Goal: Task Accomplishment & Management: Complete application form

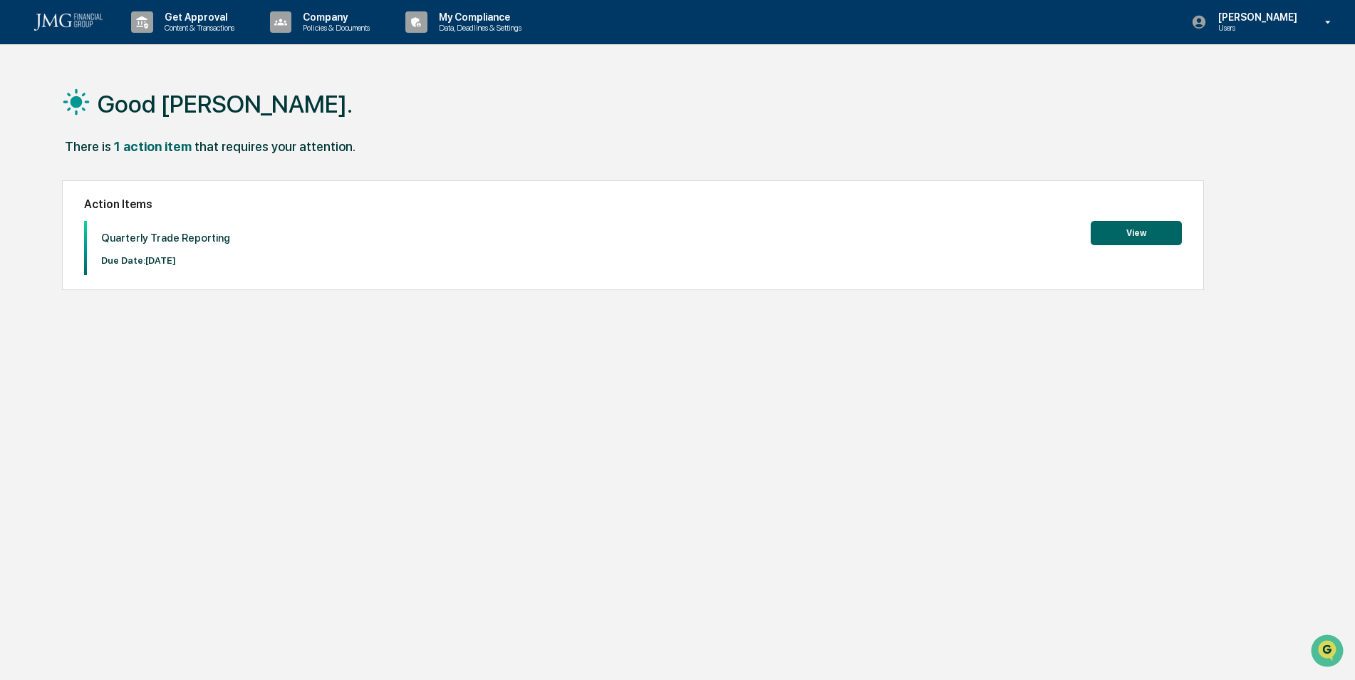
click at [1166, 233] on button "View" at bounding box center [1136, 233] width 91 height 24
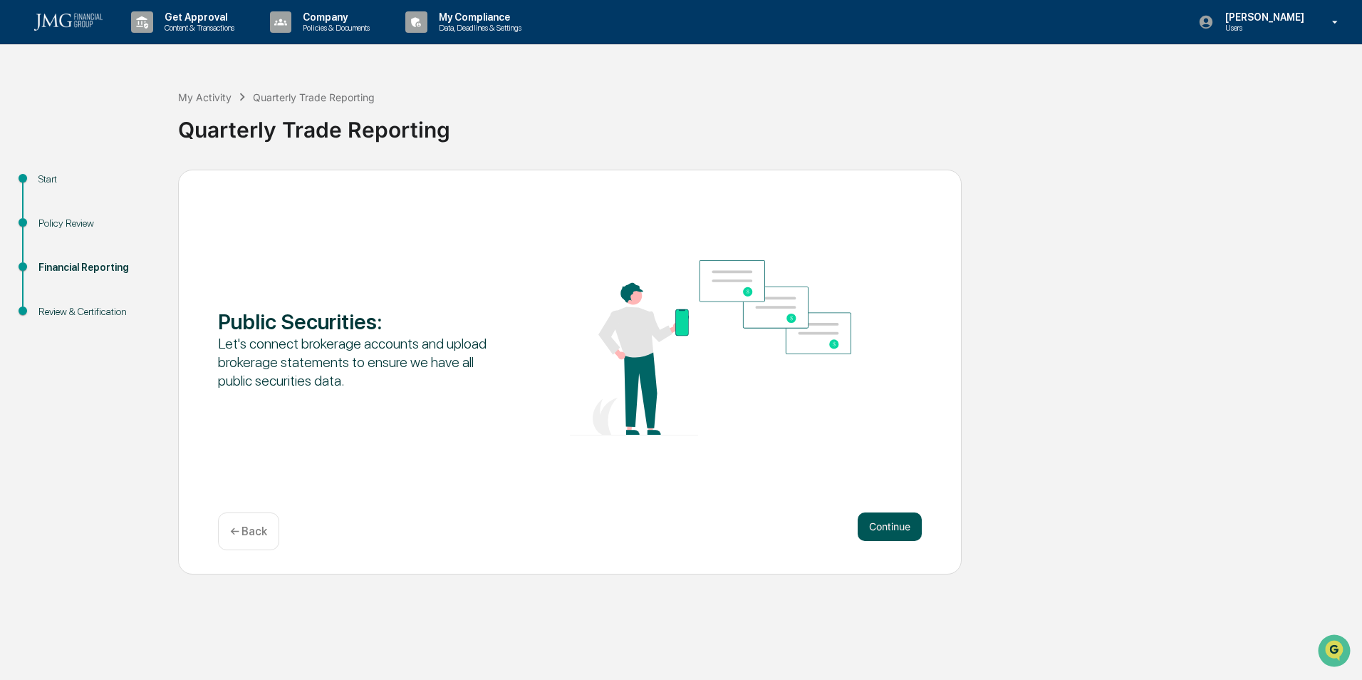
click at [877, 524] on button "Continue" at bounding box center [890, 526] width 64 height 28
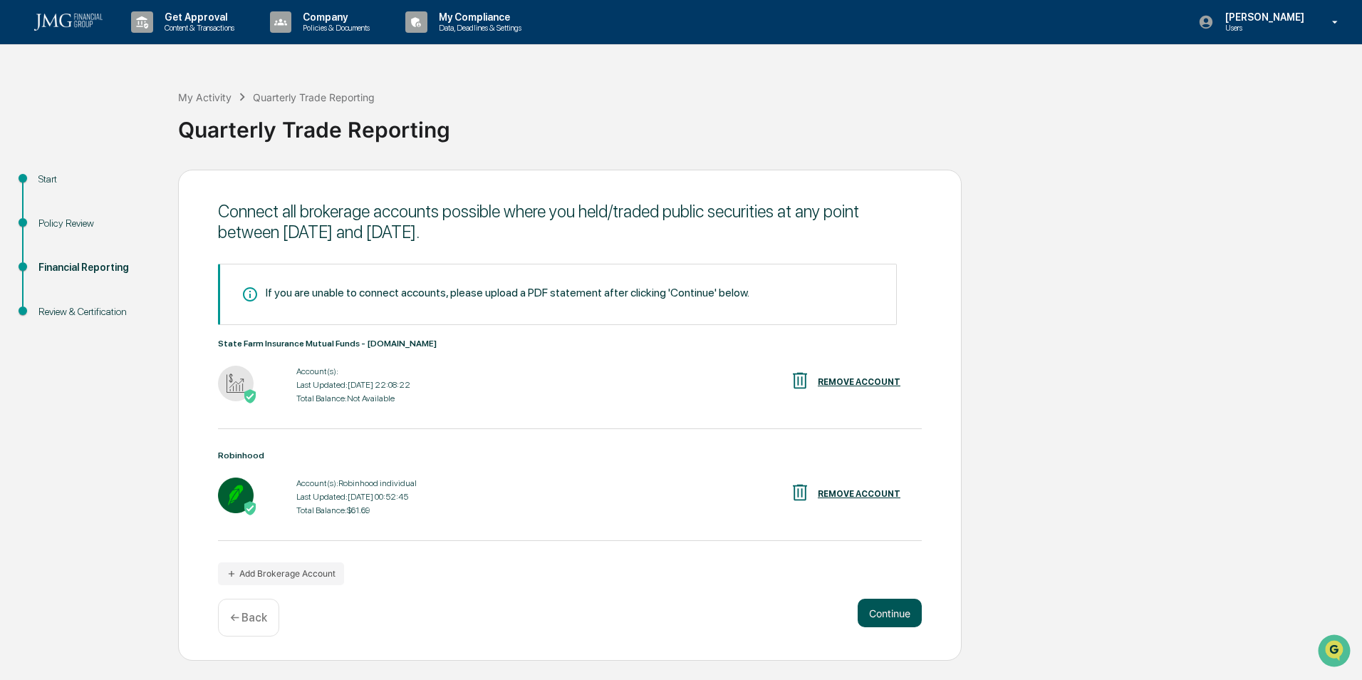
click at [887, 612] on button "Continue" at bounding box center [890, 612] width 64 height 28
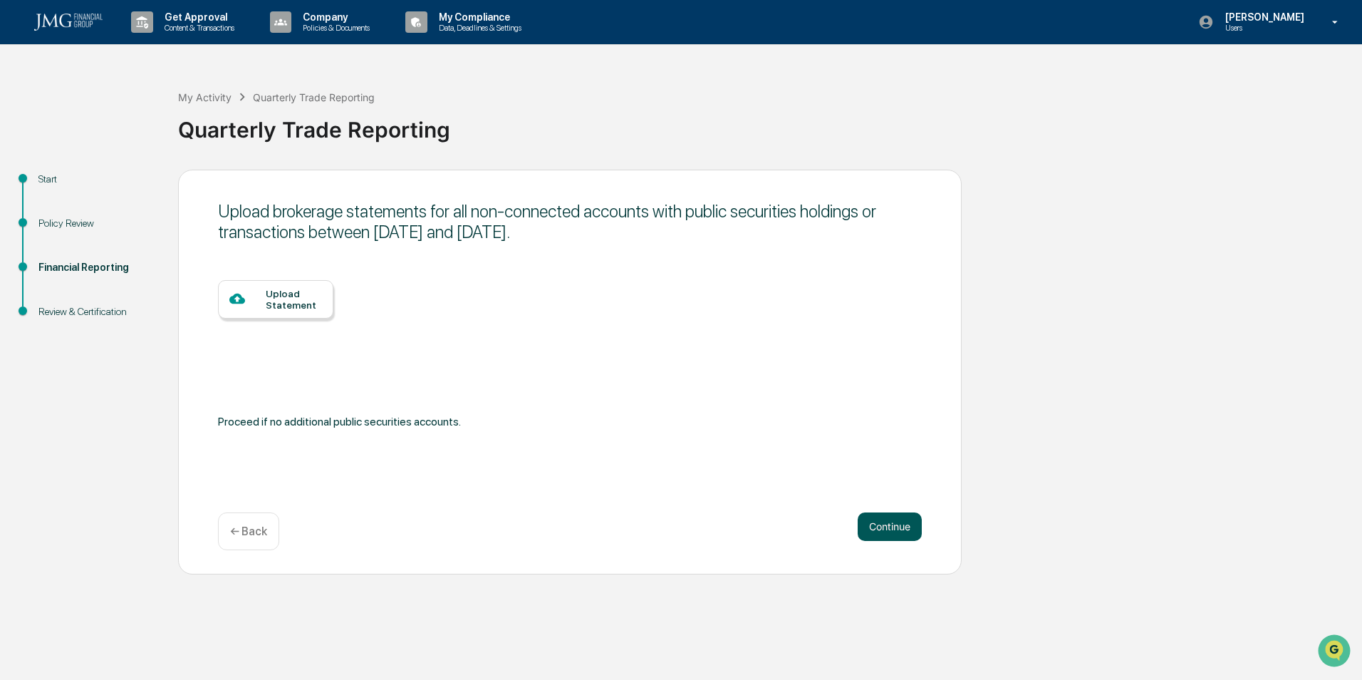
click at [883, 531] on button "Continue" at bounding box center [890, 526] width 64 height 28
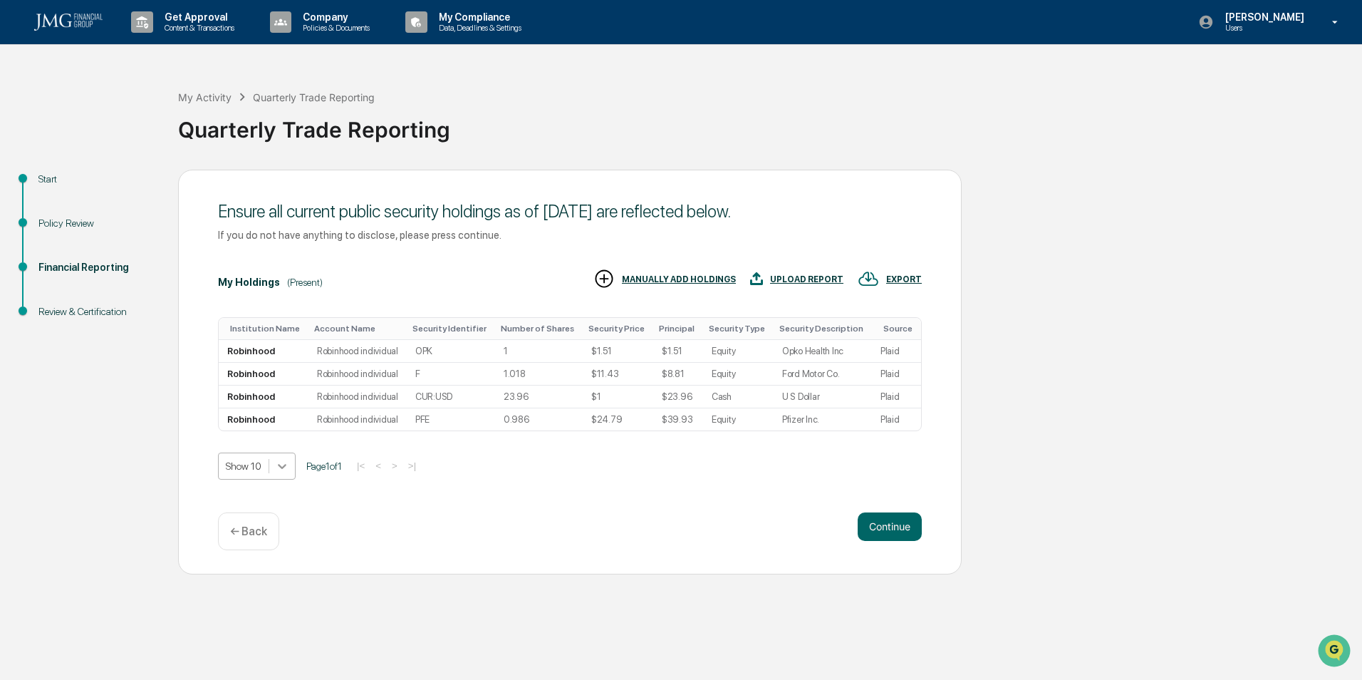
click at [278, 467] on icon at bounding box center [282, 466] width 14 height 14
click at [414, 536] on div "Continue ← Back" at bounding box center [570, 531] width 704 height 38
click at [888, 529] on button "Continue" at bounding box center [890, 526] width 64 height 28
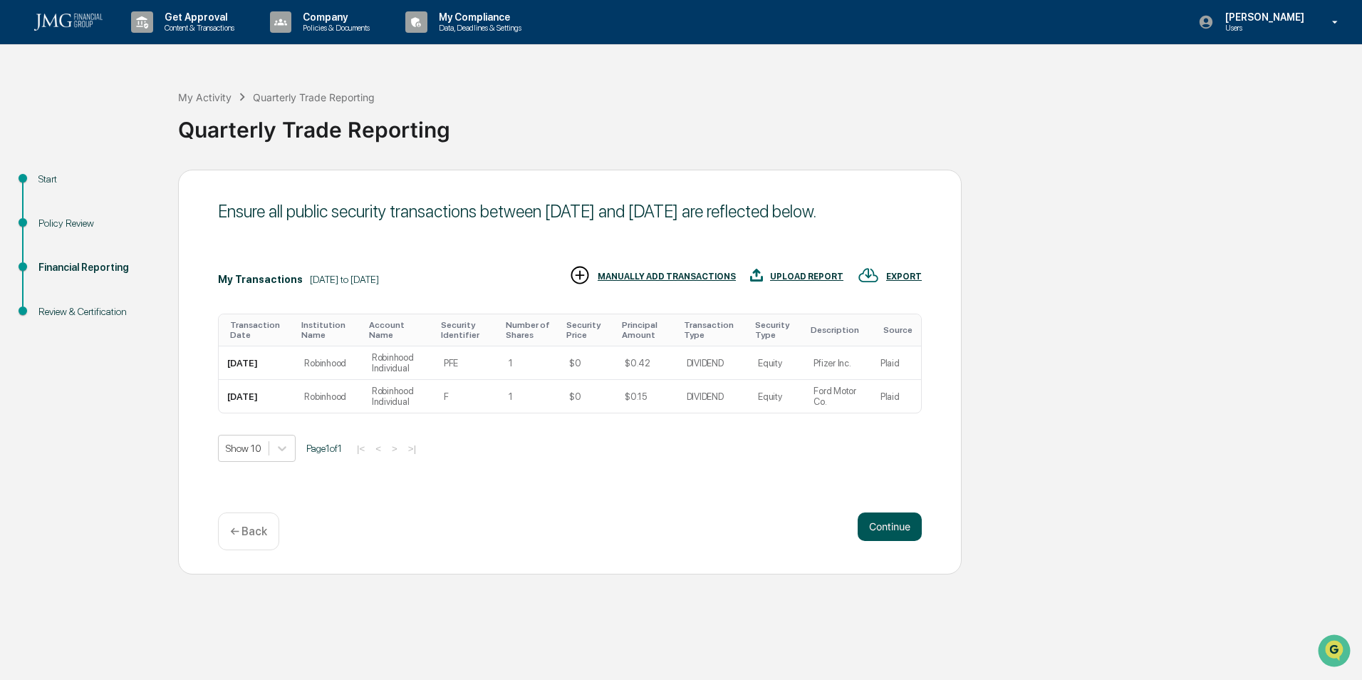
click at [885, 521] on button "Continue" at bounding box center [890, 526] width 64 height 28
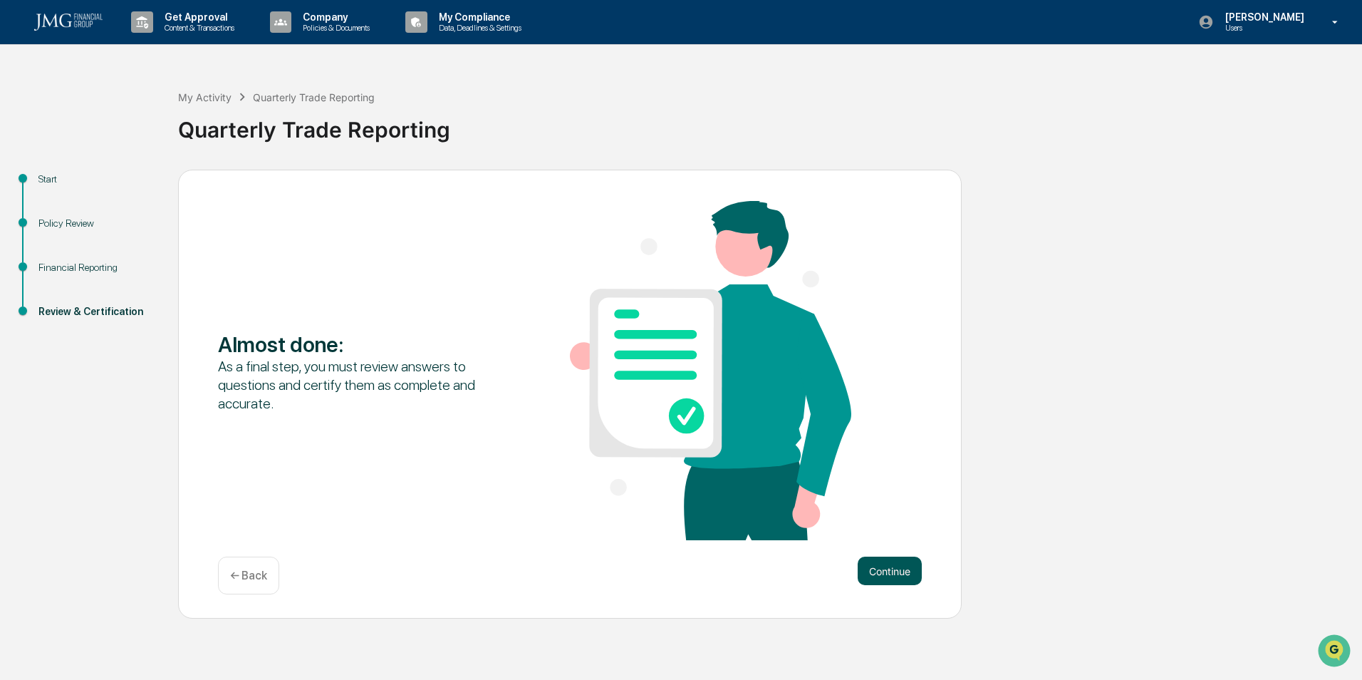
click at [865, 569] on button "Continue" at bounding box center [890, 570] width 64 height 28
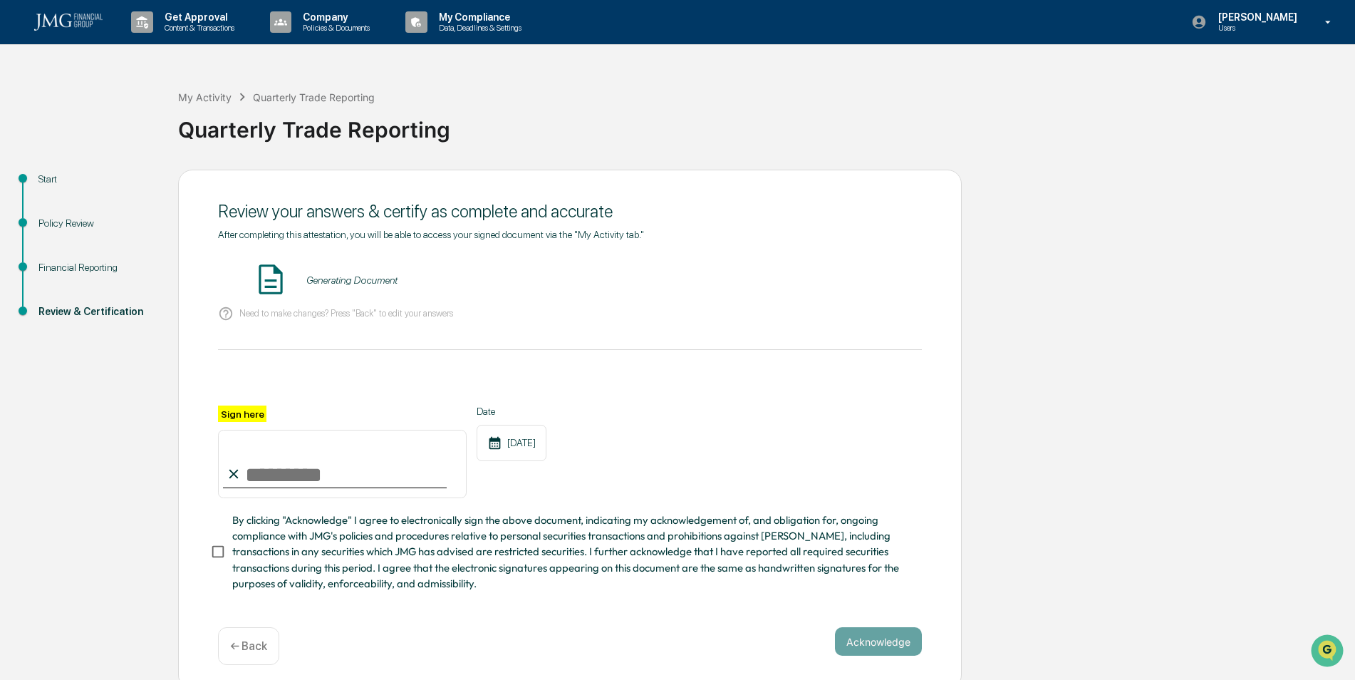
click at [259, 467] on input "Sign here" at bounding box center [342, 464] width 249 height 68
type input "**********"
click at [527, 393] on div at bounding box center [570, 388] width 704 height 34
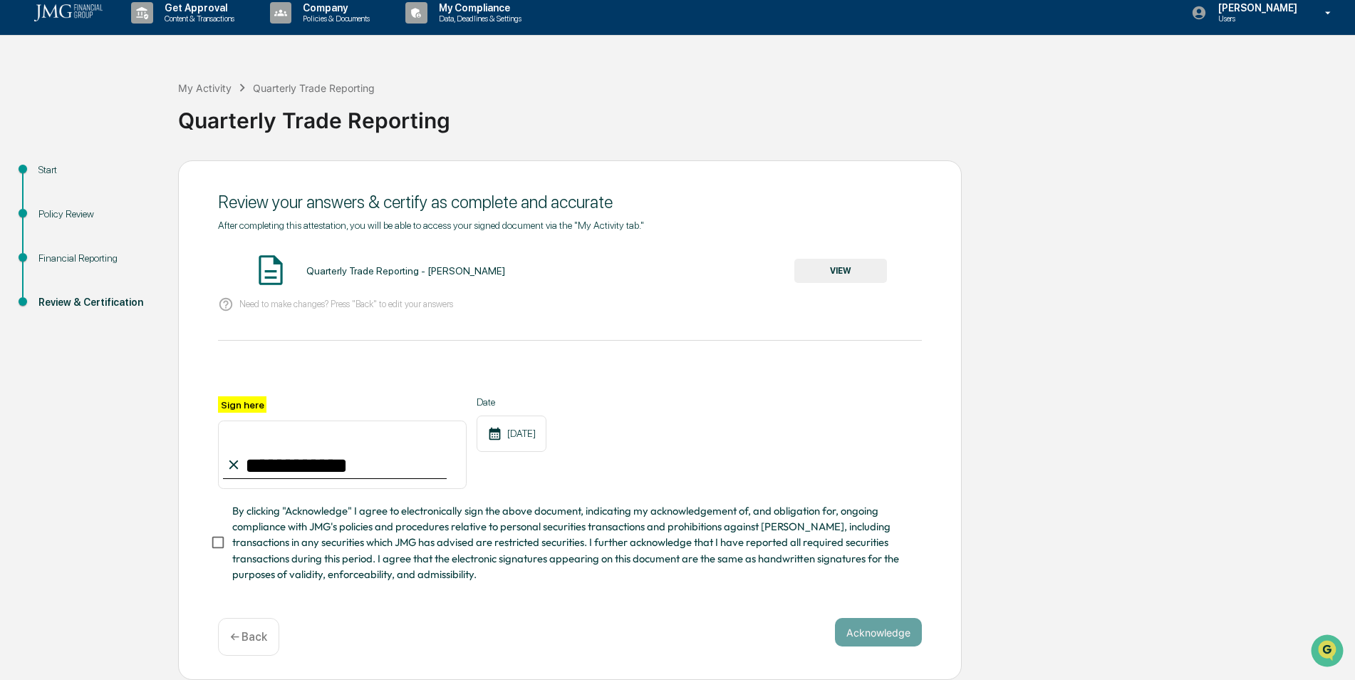
scroll to position [14, 0]
click at [881, 649] on div "Acknowledge ← Back" at bounding box center [570, 637] width 704 height 38
click at [880, 628] on button "Acknowledge" at bounding box center [878, 632] width 87 height 28
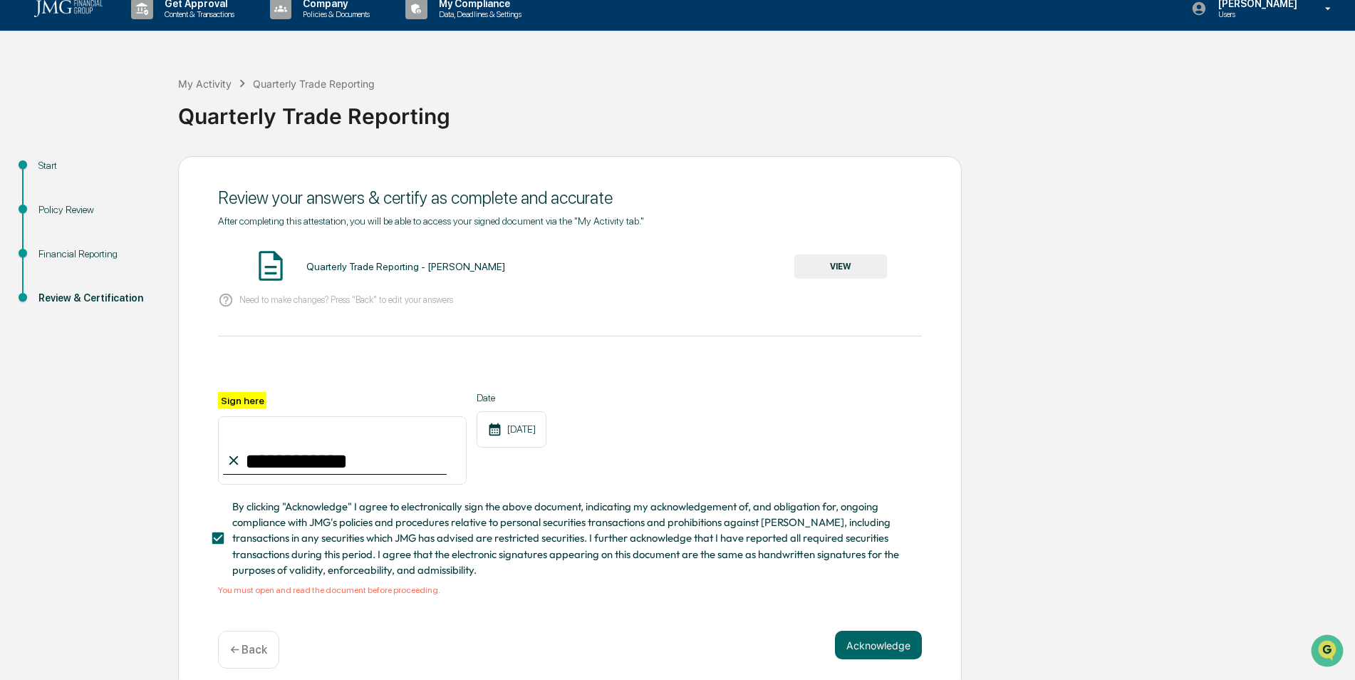
click at [335, 284] on div "Quarterly Trade Reporting - [PERSON_NAME] VIEW" at bounding box center [570, 267] width 704 height 38
click at [861, 258] on button "VIEW" at bounding box center [840, 266] width 93 height 24
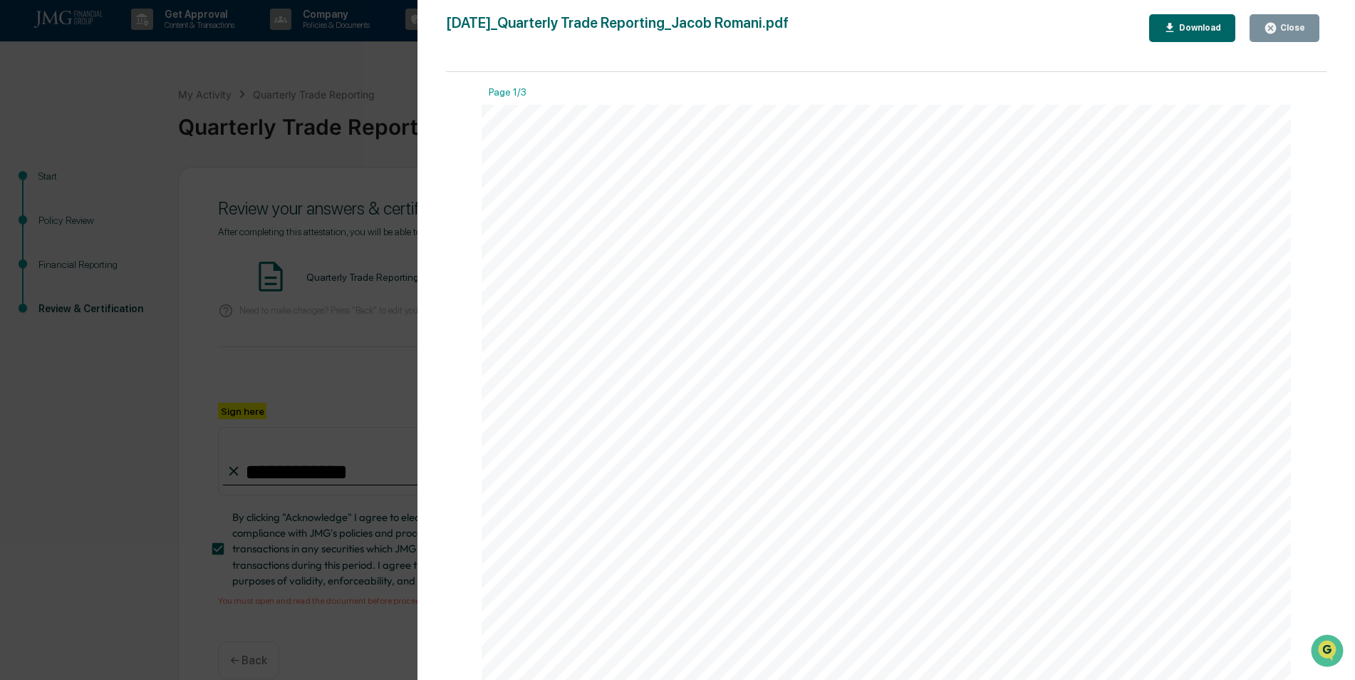
scroll to position [0, 0]
click at [1302, 23] on div "Close" at bounding box center [1291, 28] width 28 height 10
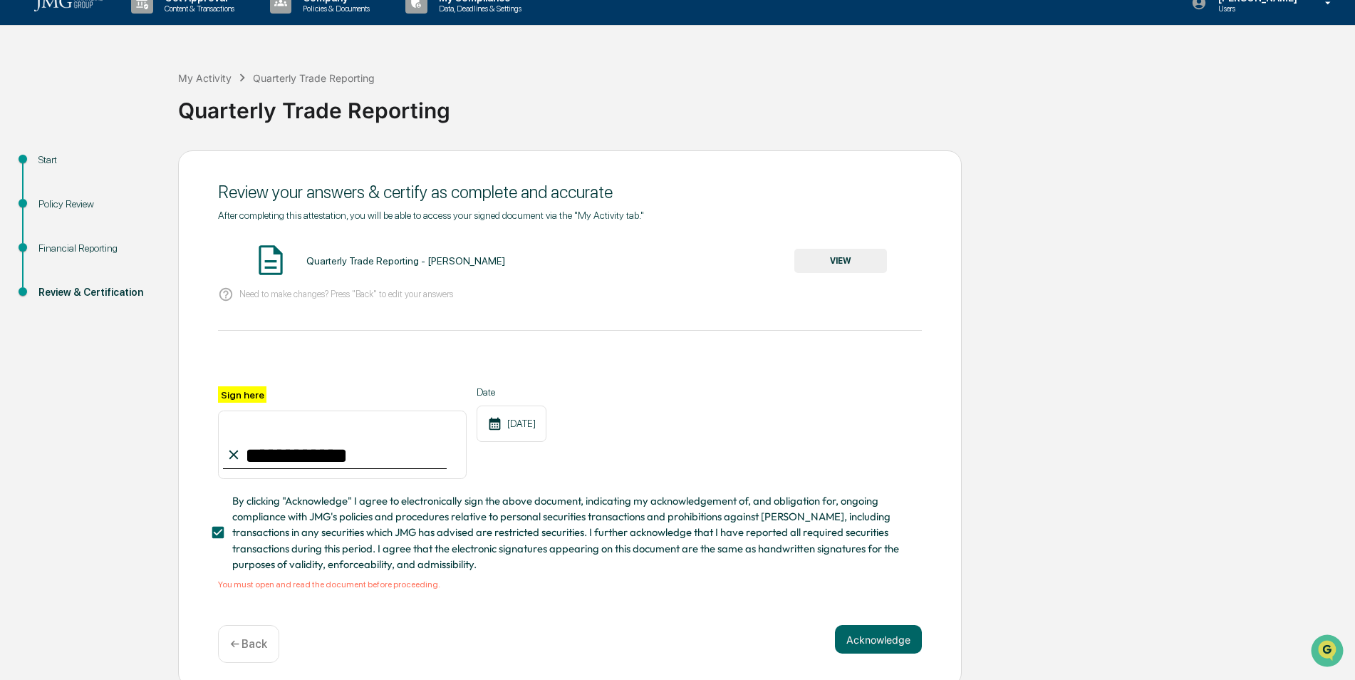
scroll to position [31, 0]
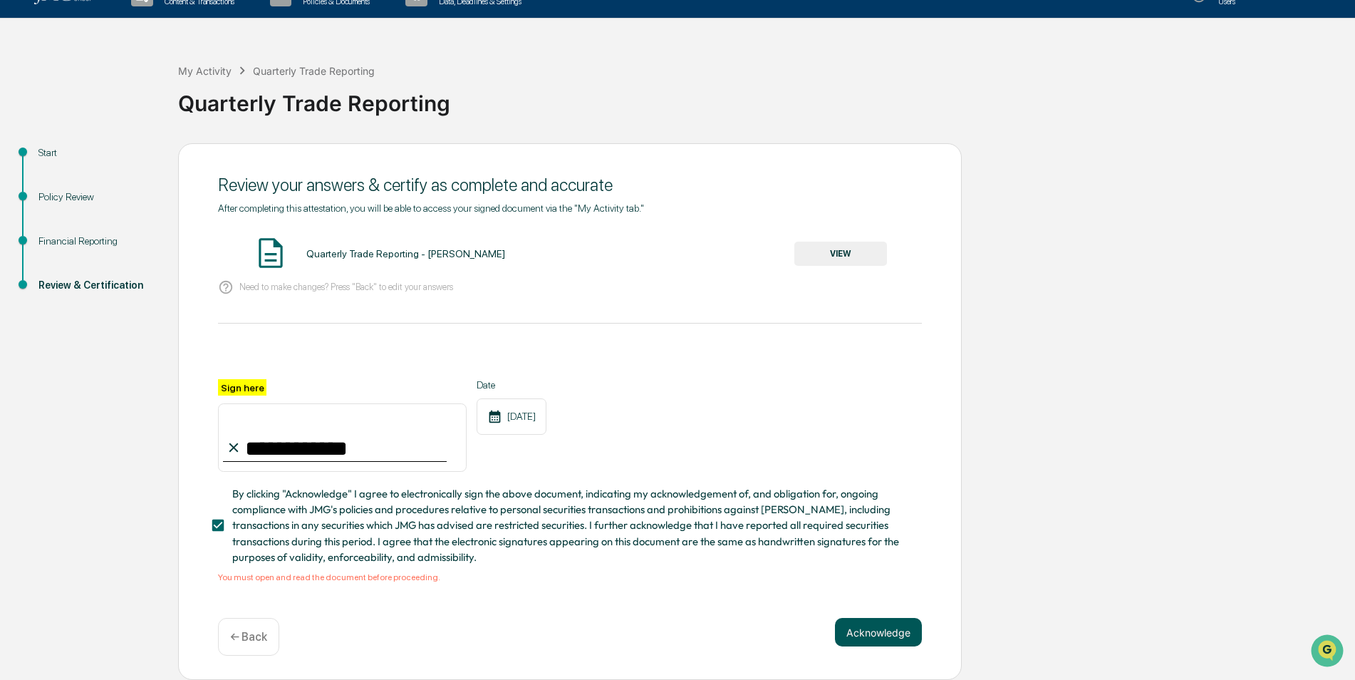
click at [882, 627] on button "Acknowledge" at bounding box center [878, 632] width 87 height 28
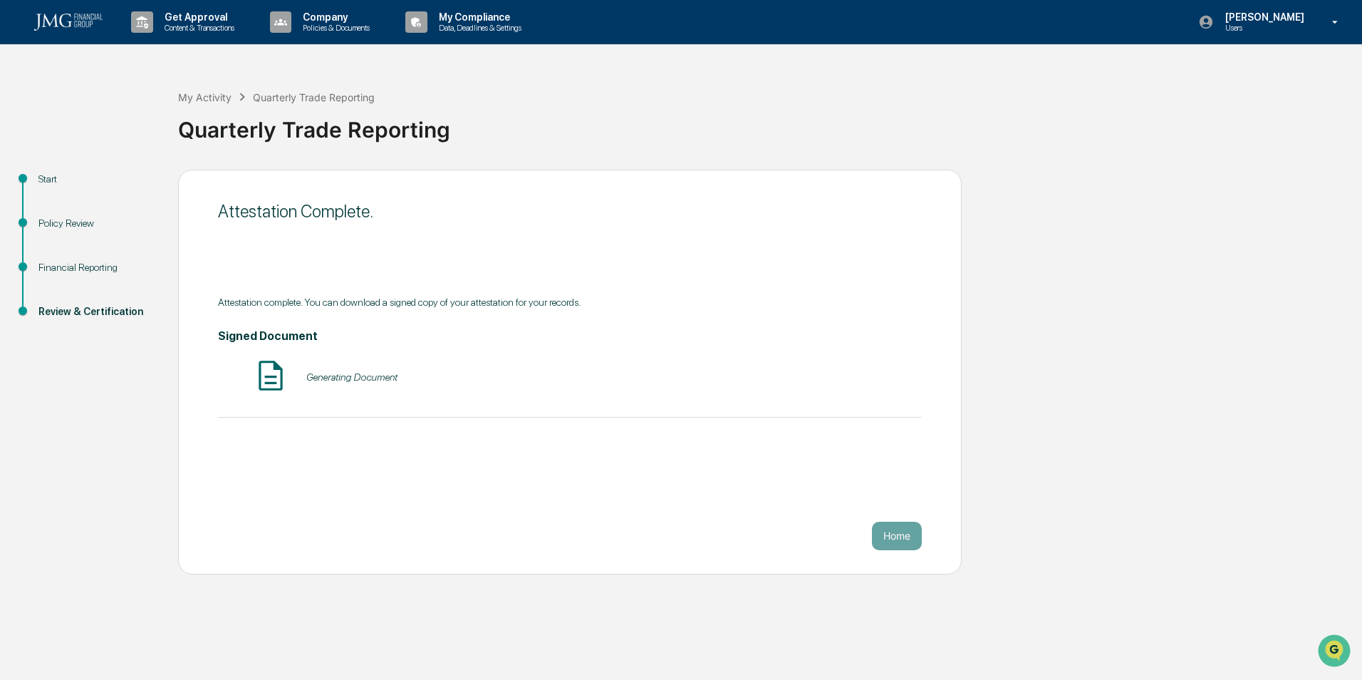
click at [351, 378] on div "Generating Document" at bounding box center [351, 376] width 91 height 11
click at [834, 377] on button "VIEW" at bounding box center [840, 377] width 93 height 24
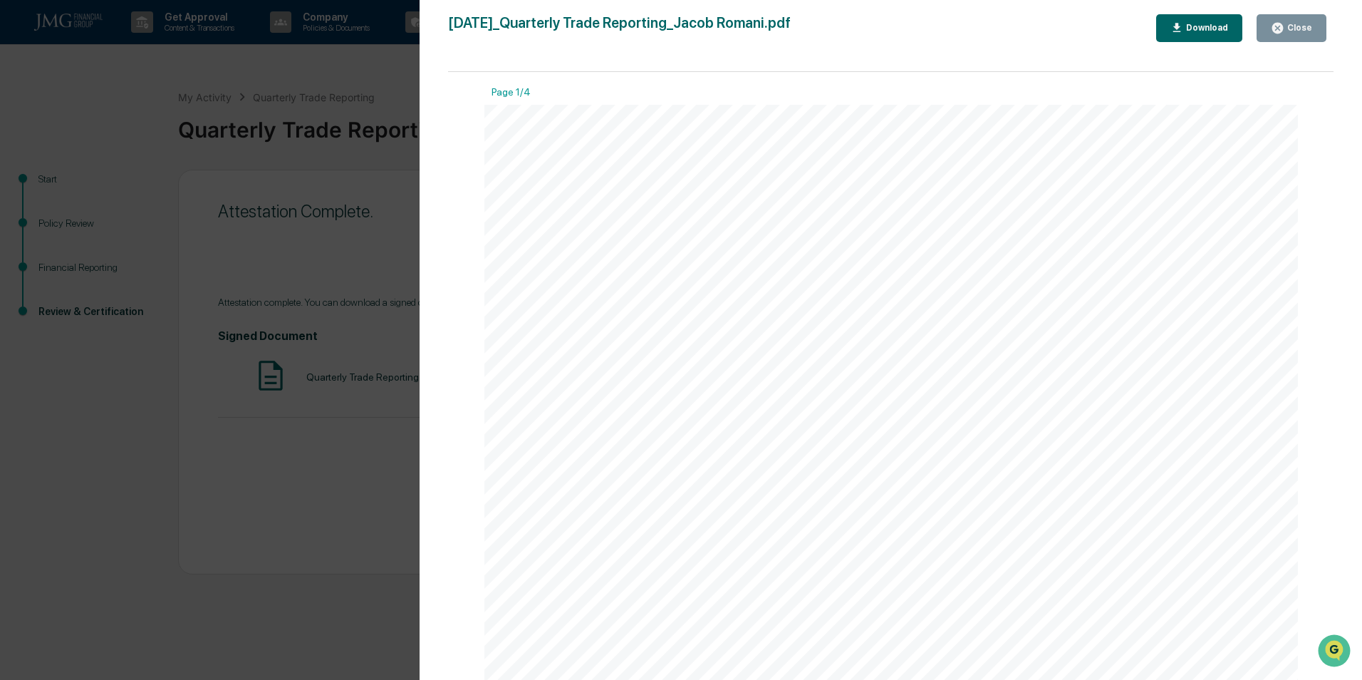
click at [1297, 28] on div "Close" at bounding box center [1299, 28] width 28 height 10
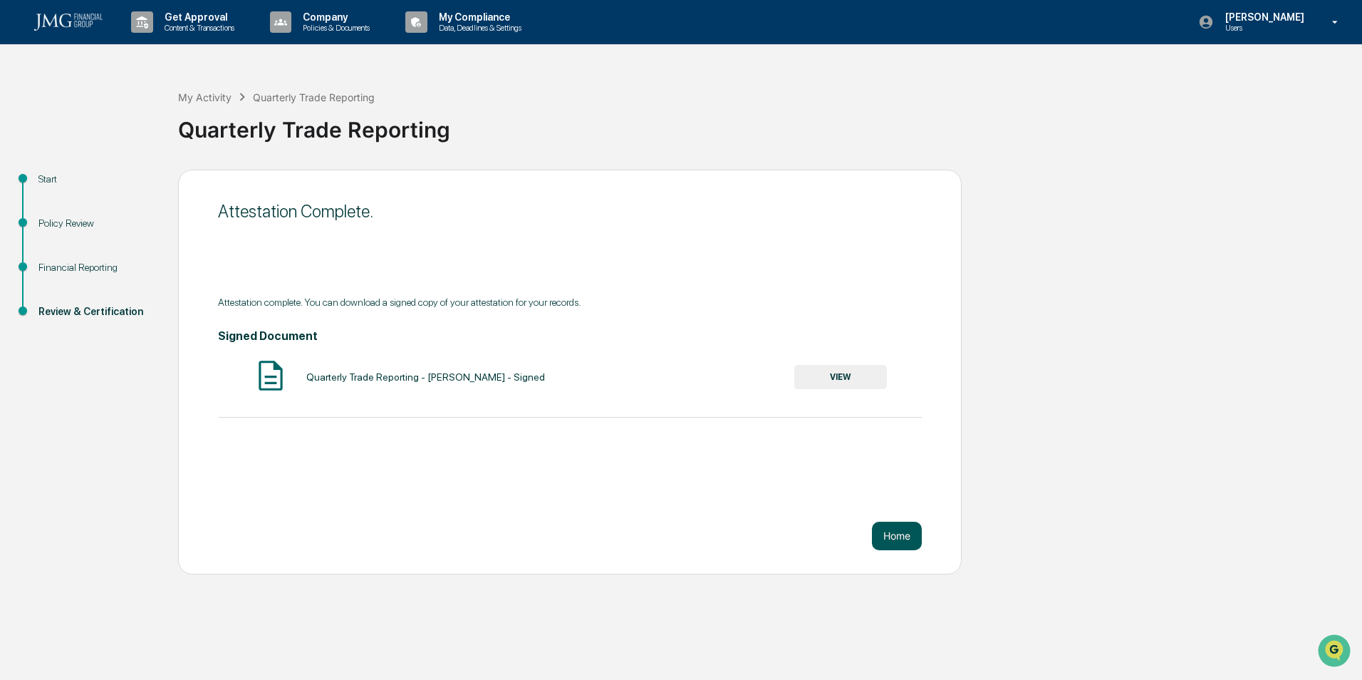
click at [881, 533] on button "Home" at bounding box center [897, 536] width 50 height 28
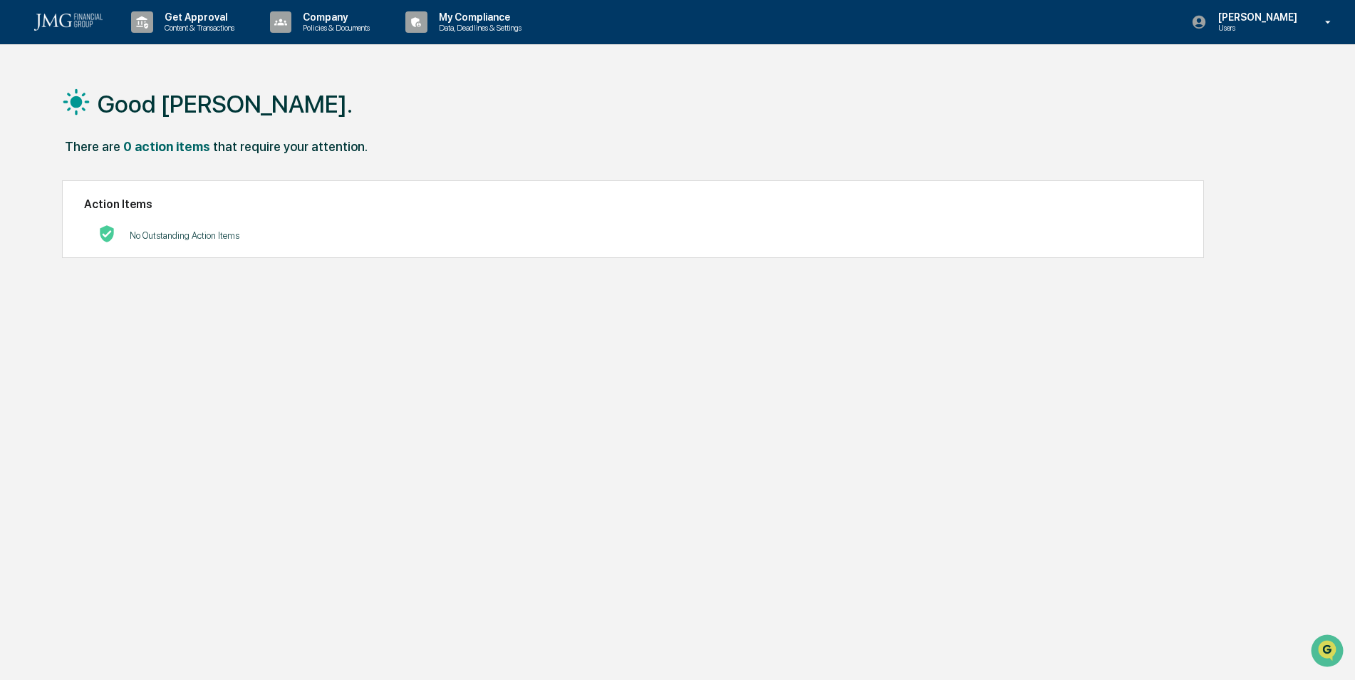
click at [204, 240] on p "No Outstanding Action Items" at bounding box center [185, 235] width 110 height 11
click at [343, 155] on div "There are 0 action items that require your attention." at bounding box center [672, 153] width 1220 height 29
click at [497, 6] on div "My Compliance Data, Deadlines & Settings" at bounding box center [469, 22] width 138 height 44
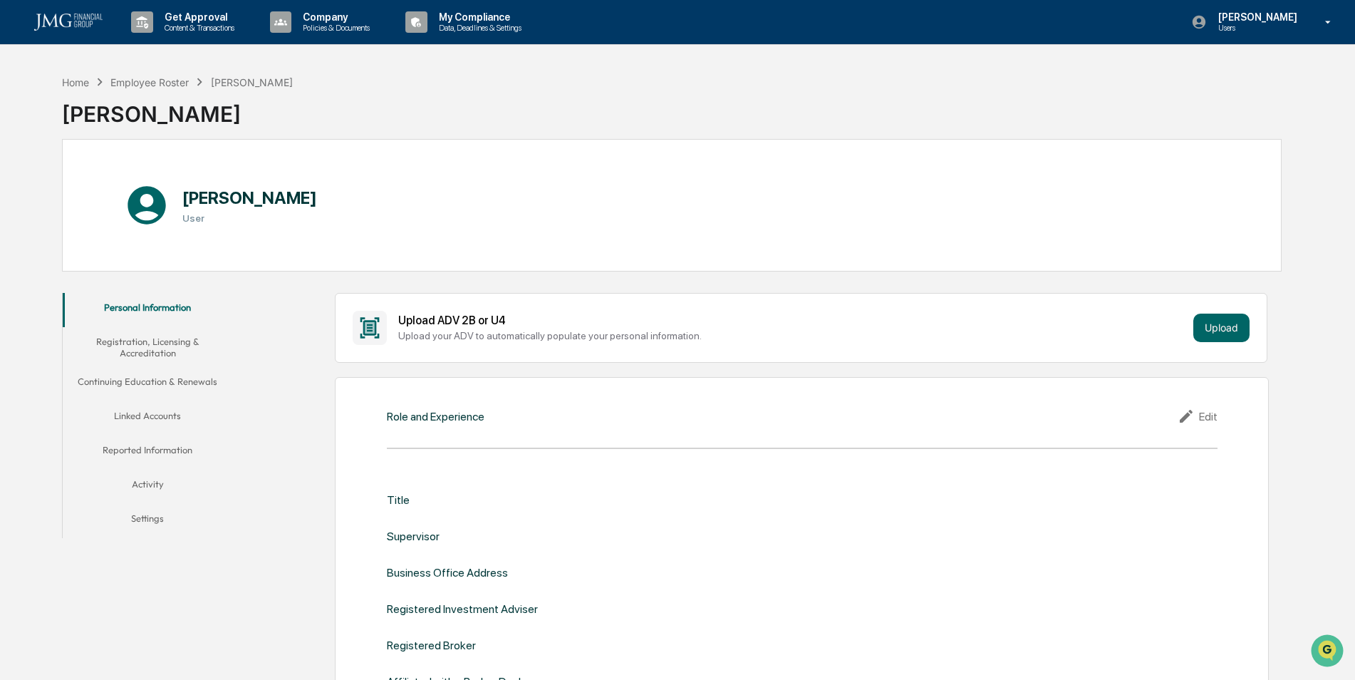
click at [558, 323] on div "Upload ADV 2B or U4" at bounding box center [792, 320] width 789 height 14
click at [440, 318] on div "Upload ADV 2B or U4" at bounding box center [792, 320] width 789 height 14
